Goal: Task Accomplishment & Management: Manage account settings

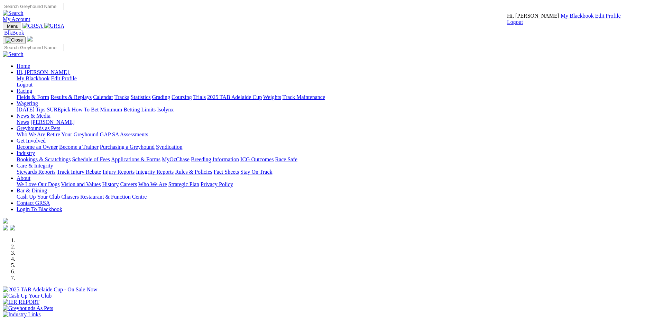
click at [523, 25] on link "Logout" at bounding box center [515, 22] width 16 height 6
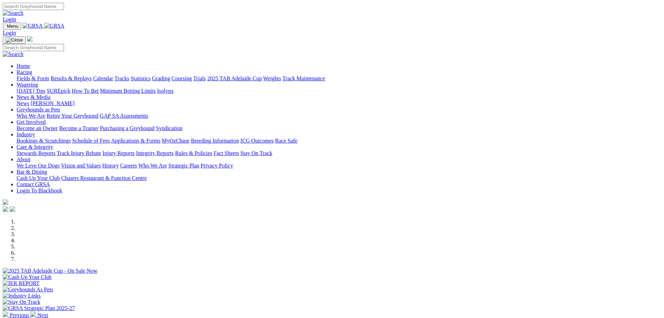
click at [16, 16] on link "Login" at bounding box center [9, 19] width 13 height 6
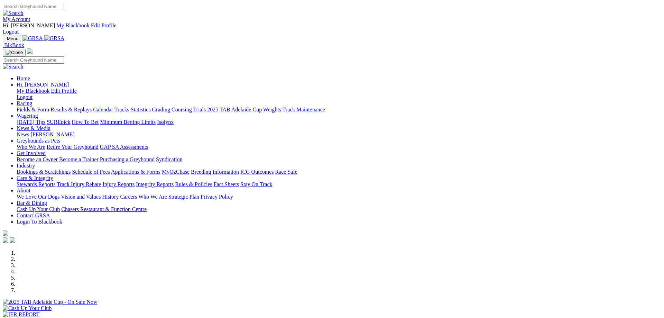
click at [30, 16] on link "My Account" at bounding box center [17, 19] width 28 height 6
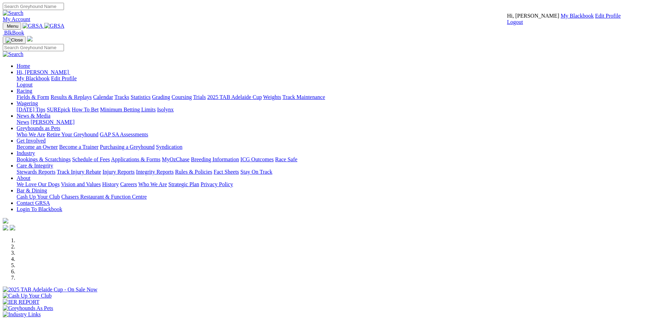
click at [560, 19] on link "My Blackbook" at bounding box center [576, 16] width 33 height 6
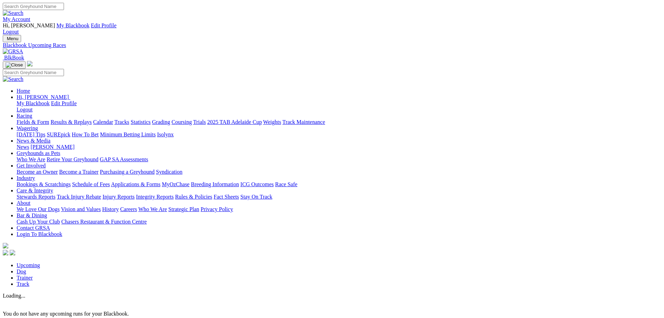
click at [33, 274] on link "Trainer" at bounding box center [25, 277] width 16 height 6
